Goal: Navigation & Orientation: Find specific page/section

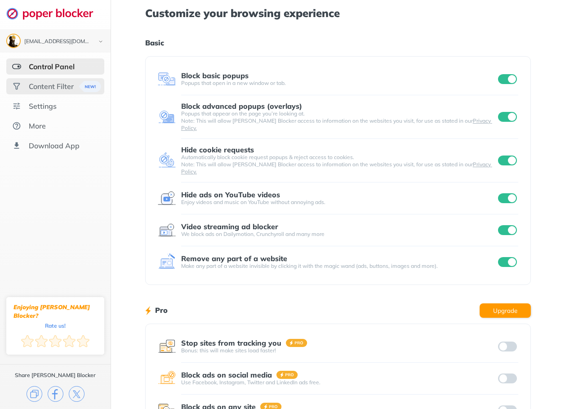
click at [58, 88] on div "Content Filter" at bounding box center [51, 86] width 45 height 9
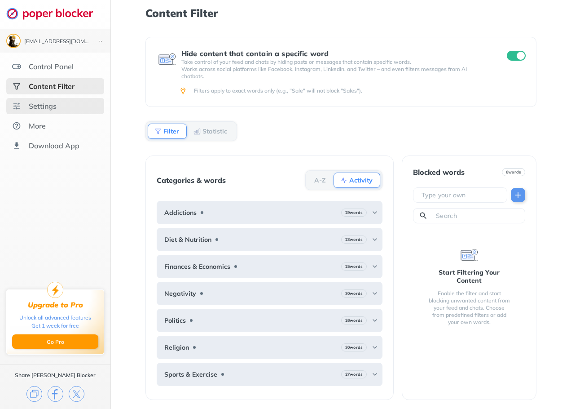
click at [66, 108] on div "Settings" at bounding box center [55, 106] width 98 height 16
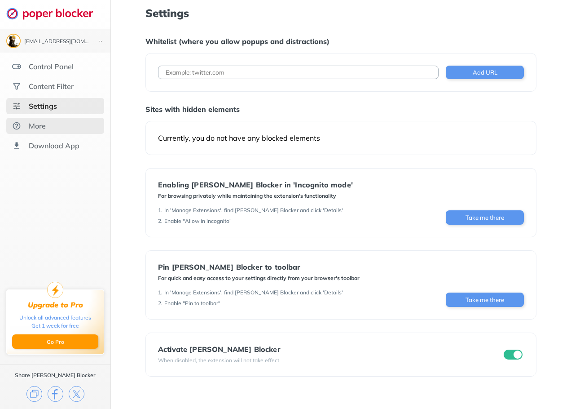
click at [62, 133] on div "More" at bounding box center [55, 126] width 98 height 16
